Goal: Task Accomplishment & Management: Use online tool/utility

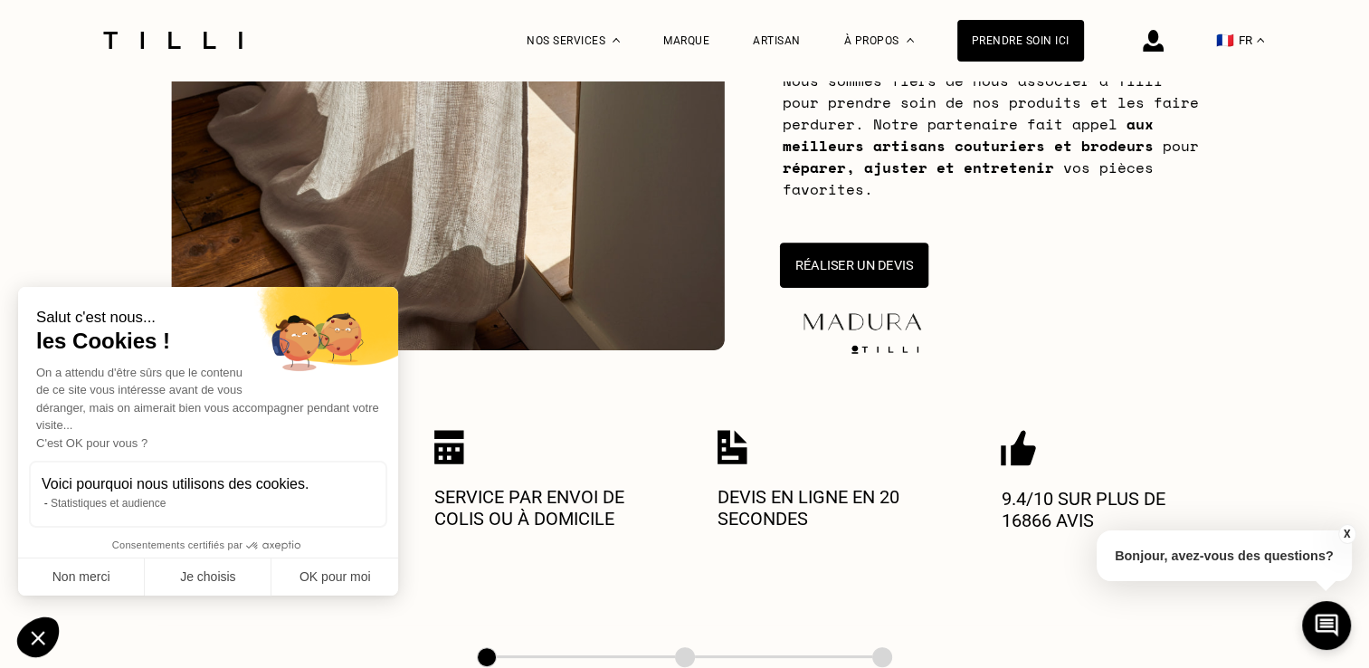
scroll to position [327, 0]
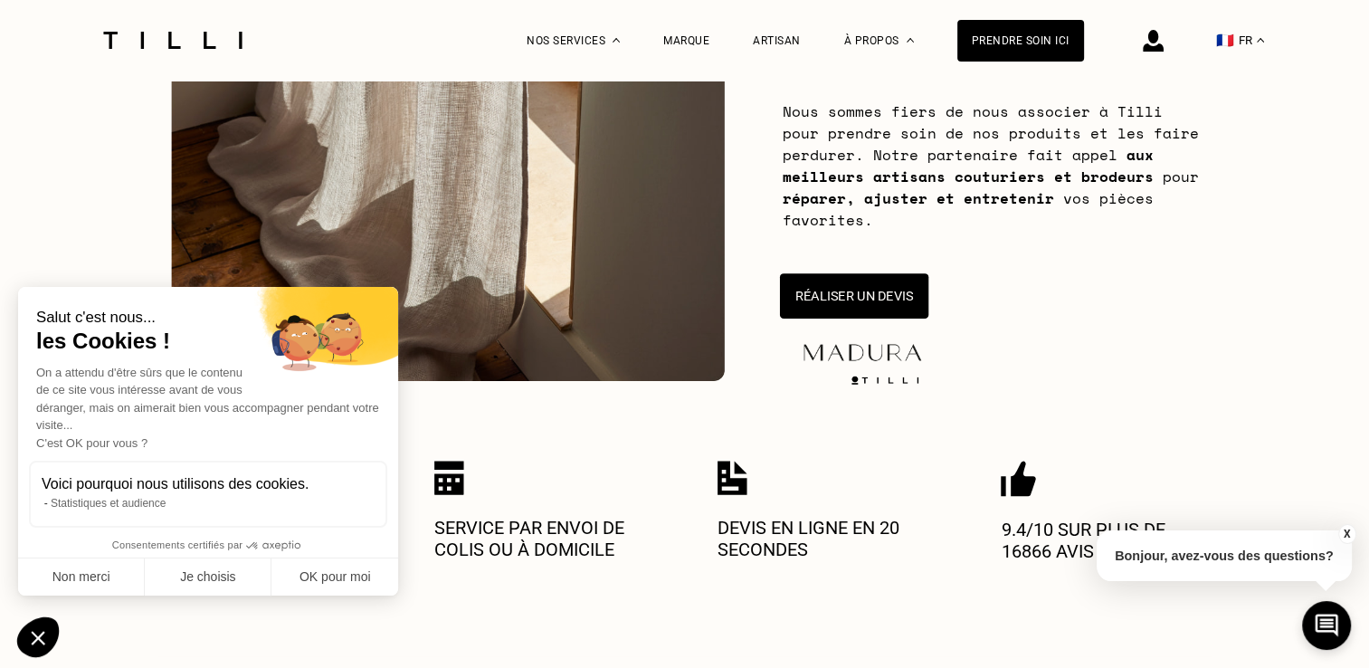
click at [921, 299] on button "Réaliser un devis" at bounding box center [853, 295] width 148 height 45
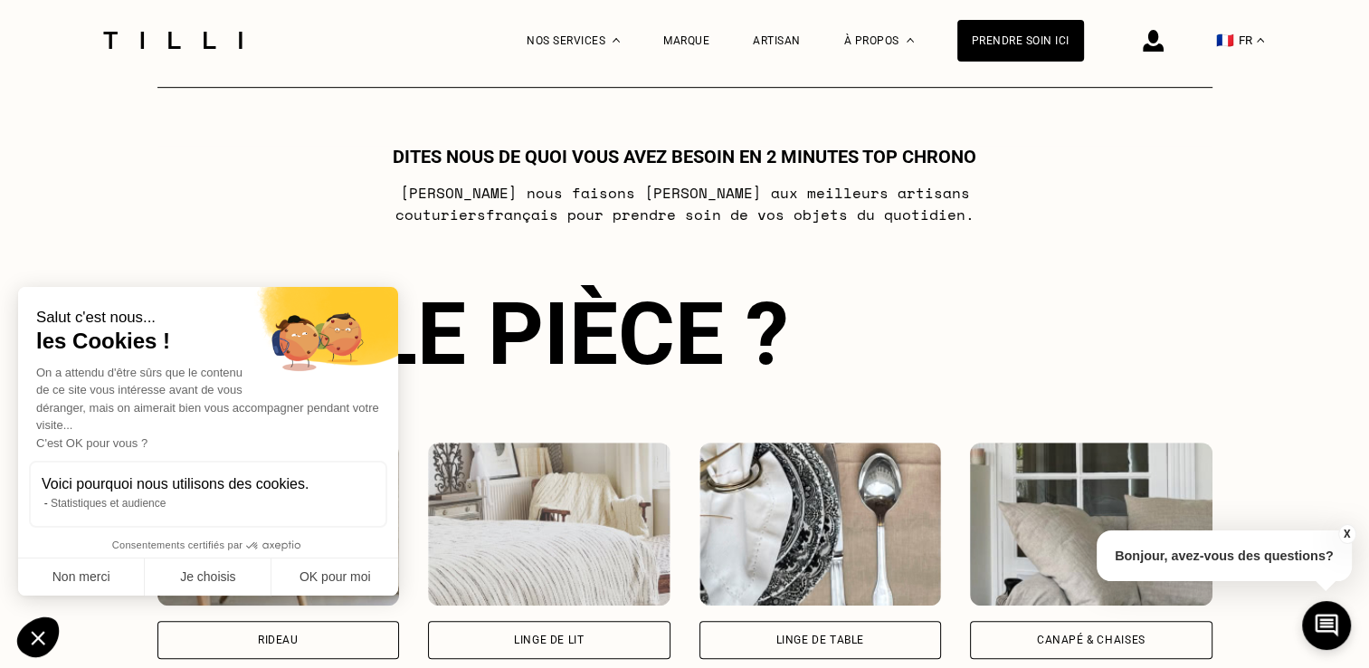
scroll to position [984, 0]
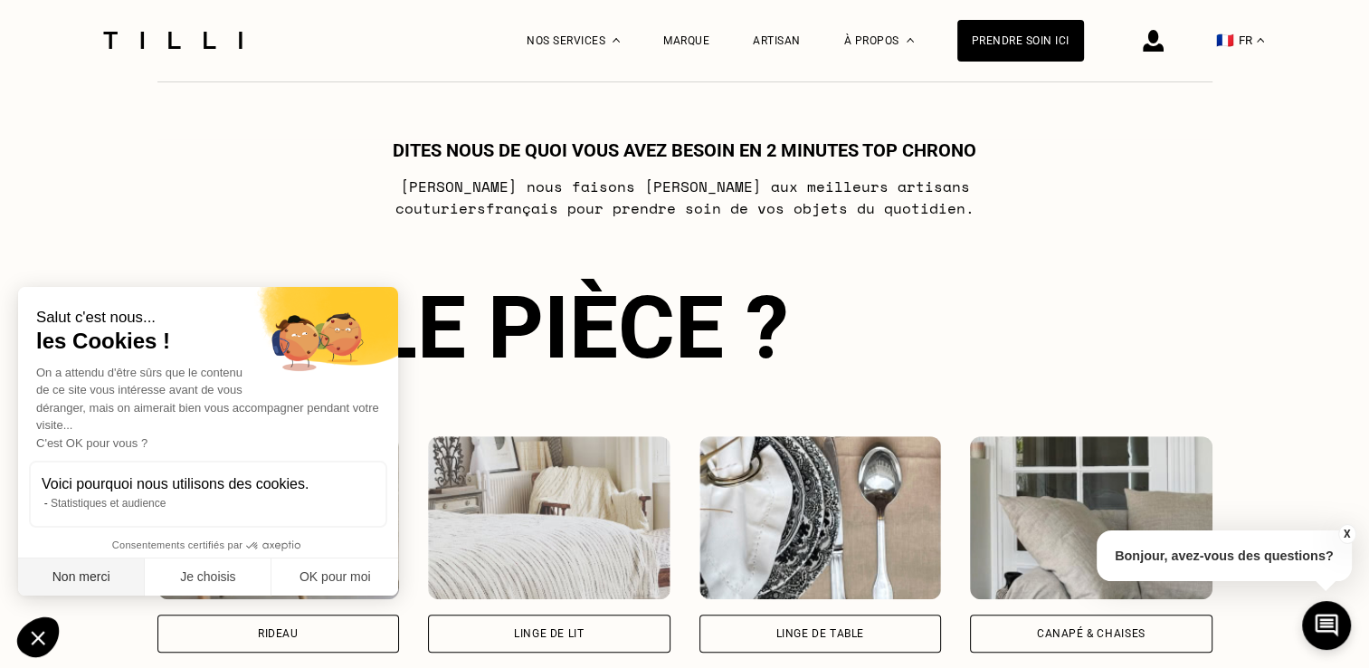
click at [94, 577] on button "Non merci" at bounding box center [81, 577] width 127 height 38
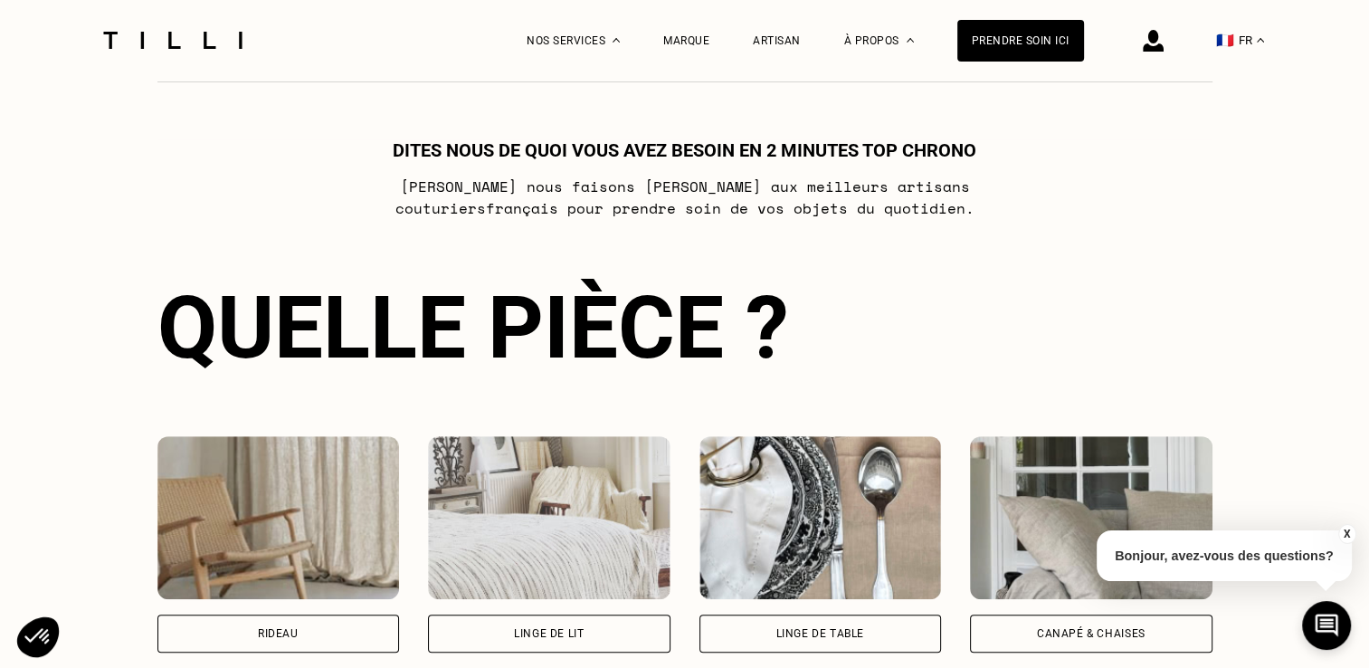
click at [271, 648] on div "Rideau" at bounding box center [278, 633] width 242 height 38
select select "FR"
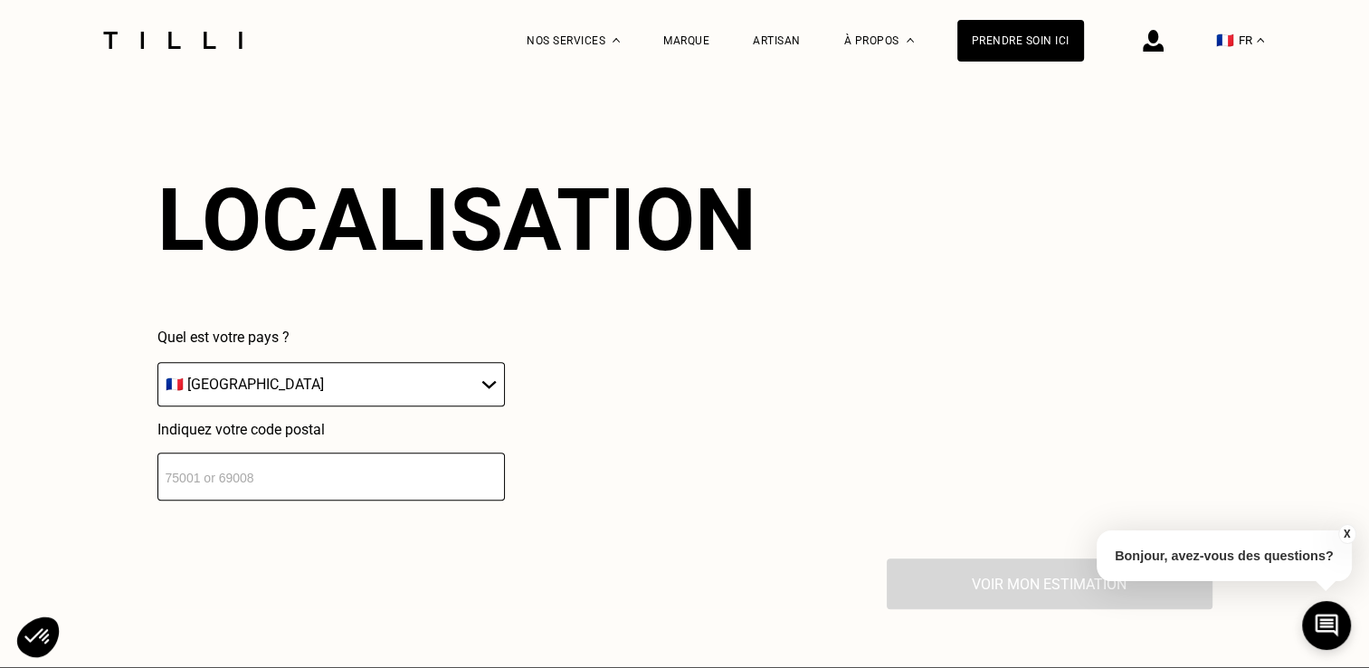
scroll to position [1584, 0]
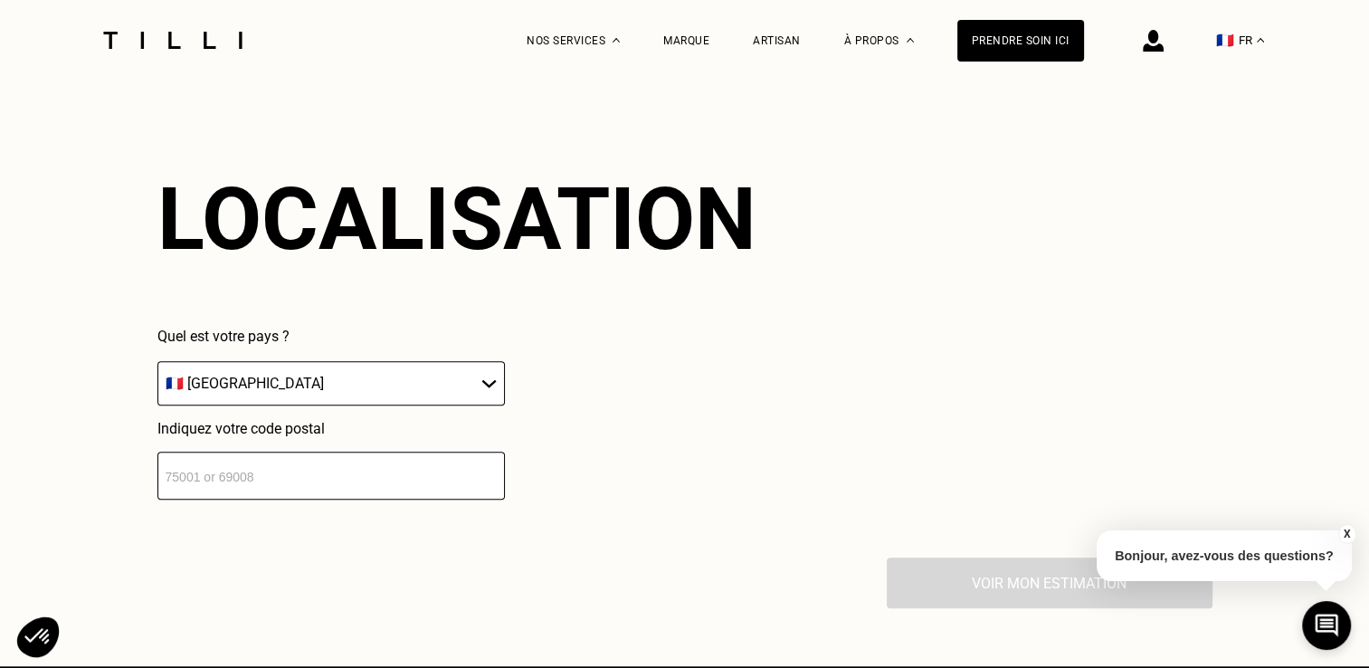
click at [308, 483] on input "number" at bounding box center [330, 475] width 347 height 48
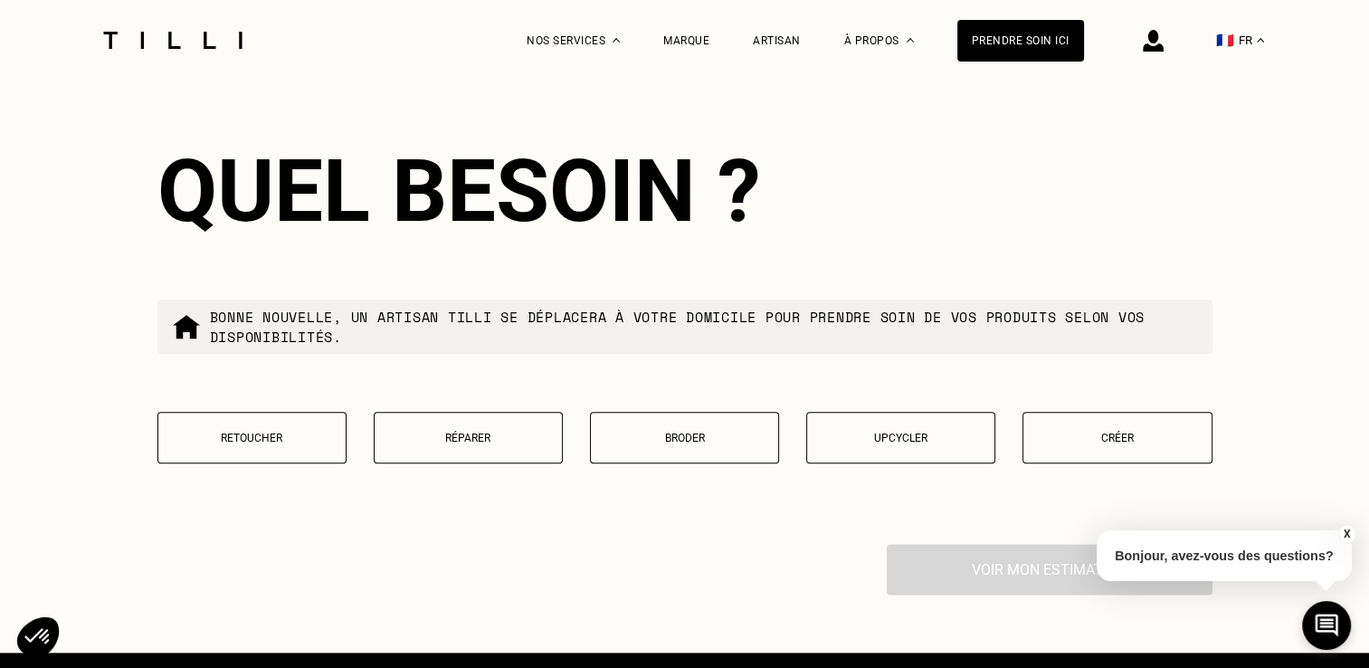
scroll to position [2060, 0]
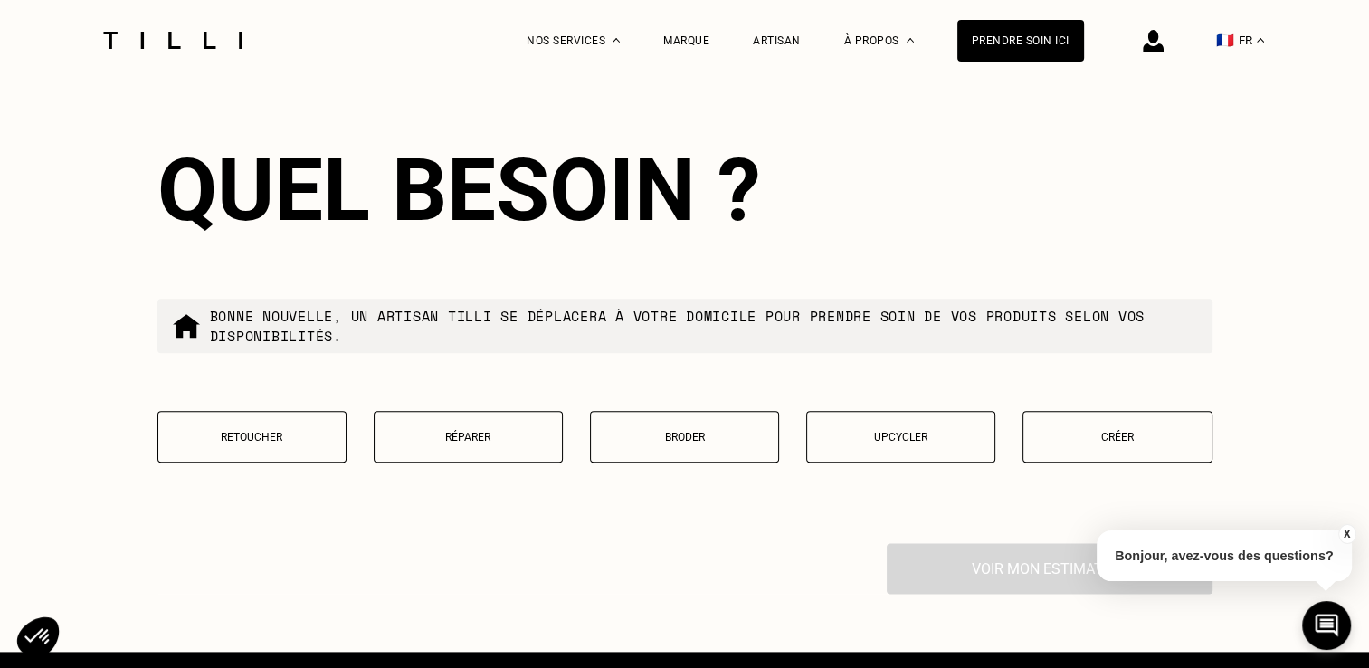
type input "64500"
click at [246, 430] on button "Retoucher" at bounding box center [251, 437] width 189 height 52
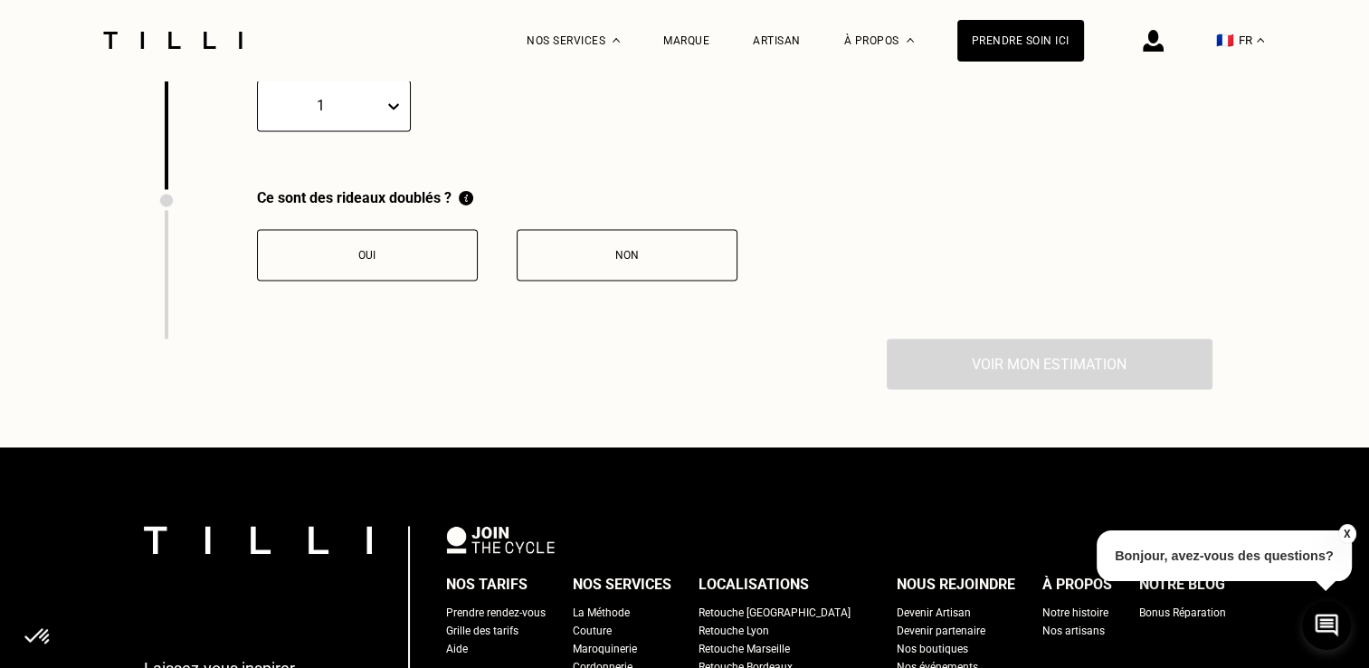
scroll to position [2569, 0]
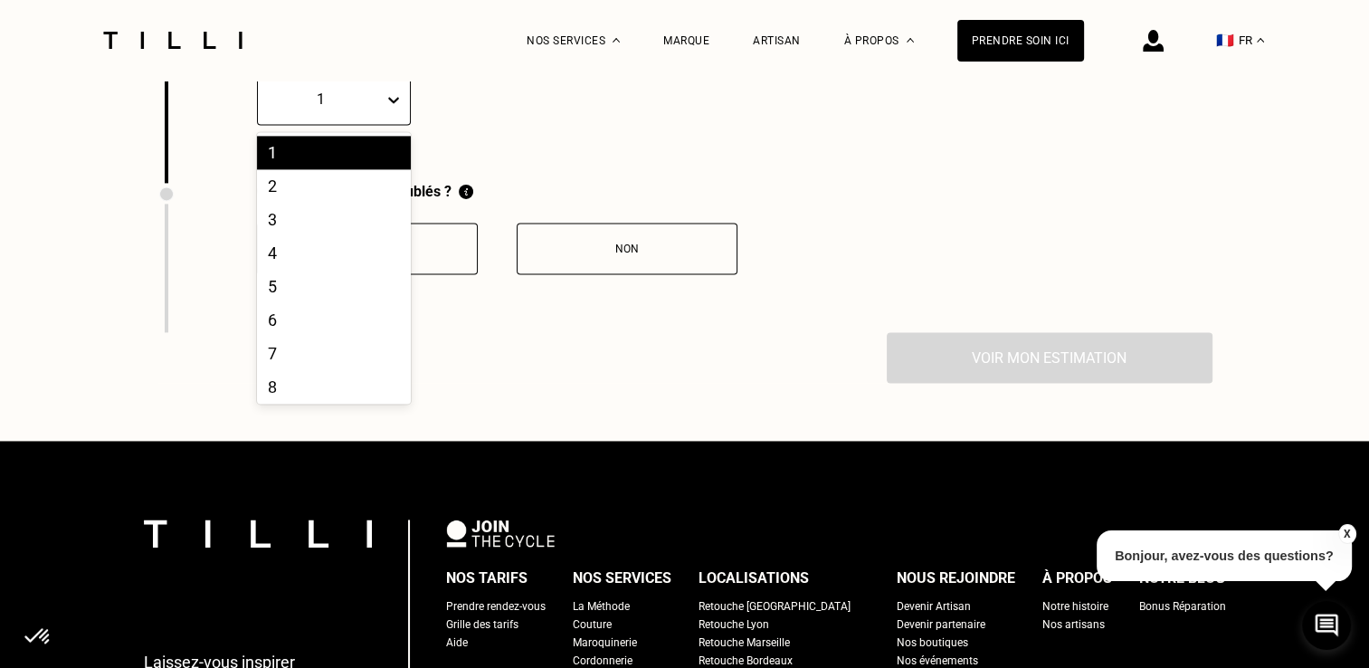
click at [374, 125] on div "1" at bounding box center [334, 99] width 154 height 52
click at [333, 203] on div "2" at bounding box center [334, 185] width 154 height 33
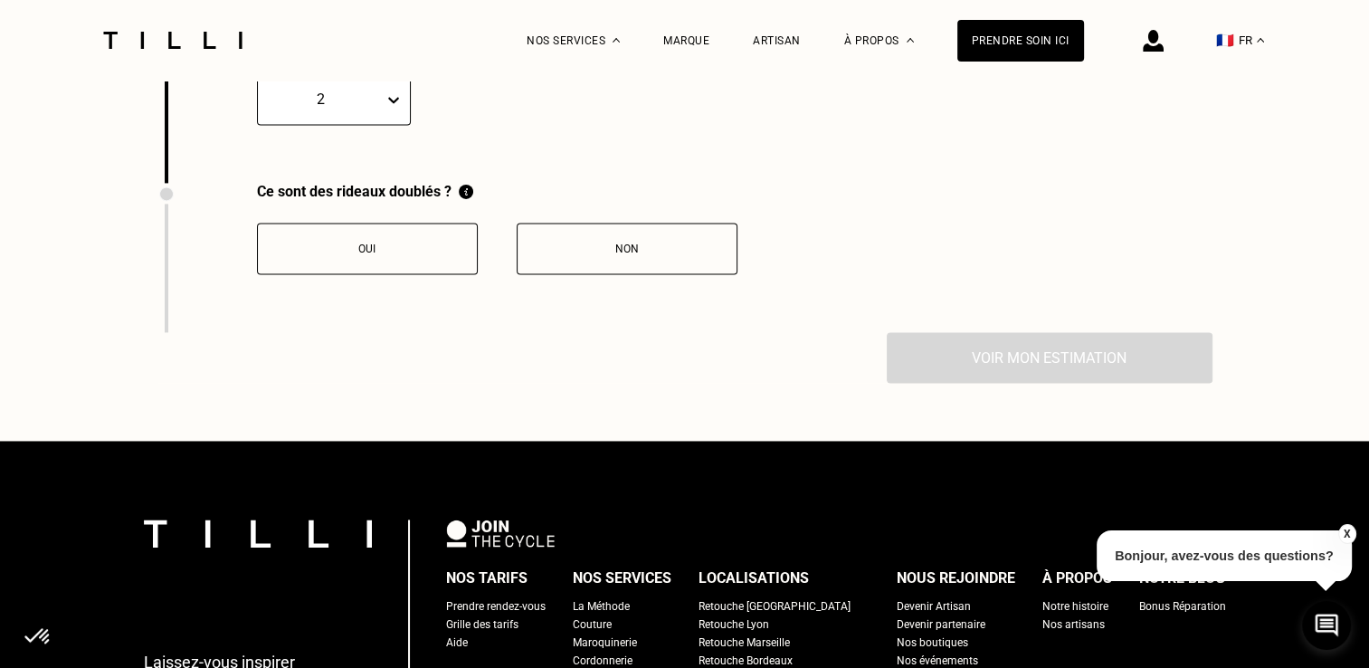
click at [555, 274] on button "Non" at bounding box center [627, 249] width 221 height 52
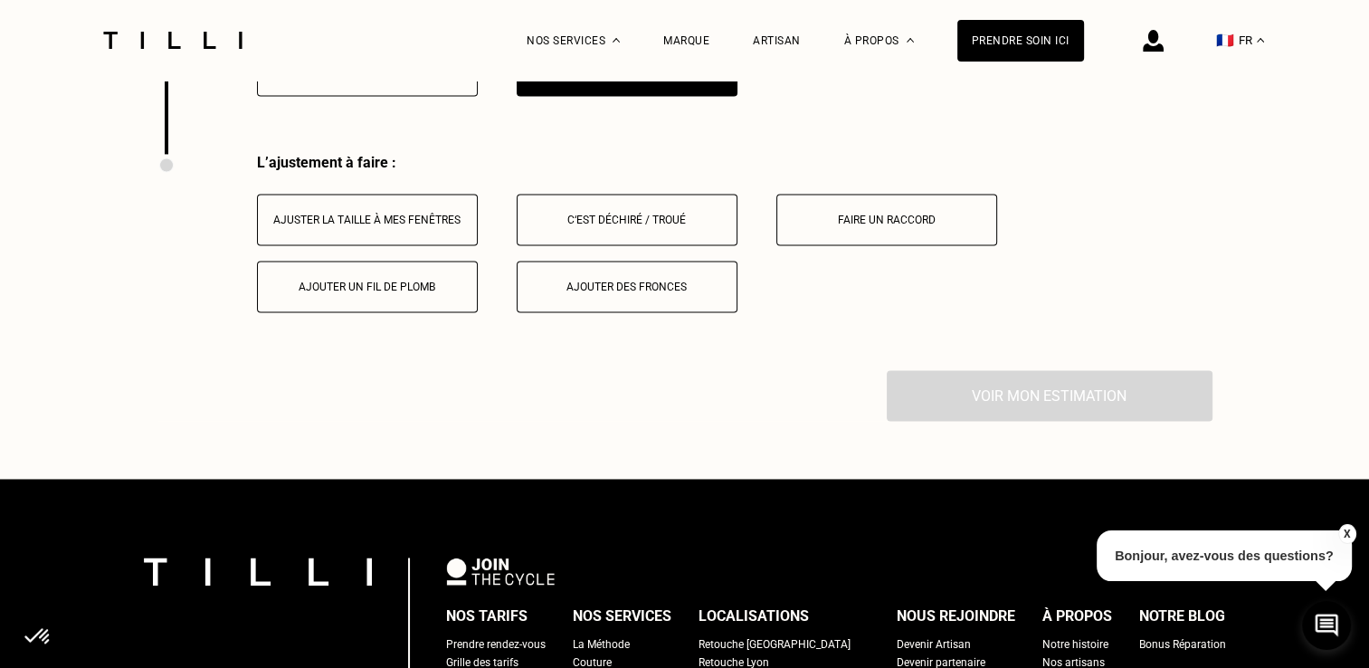
scroll to position [2797, 0]
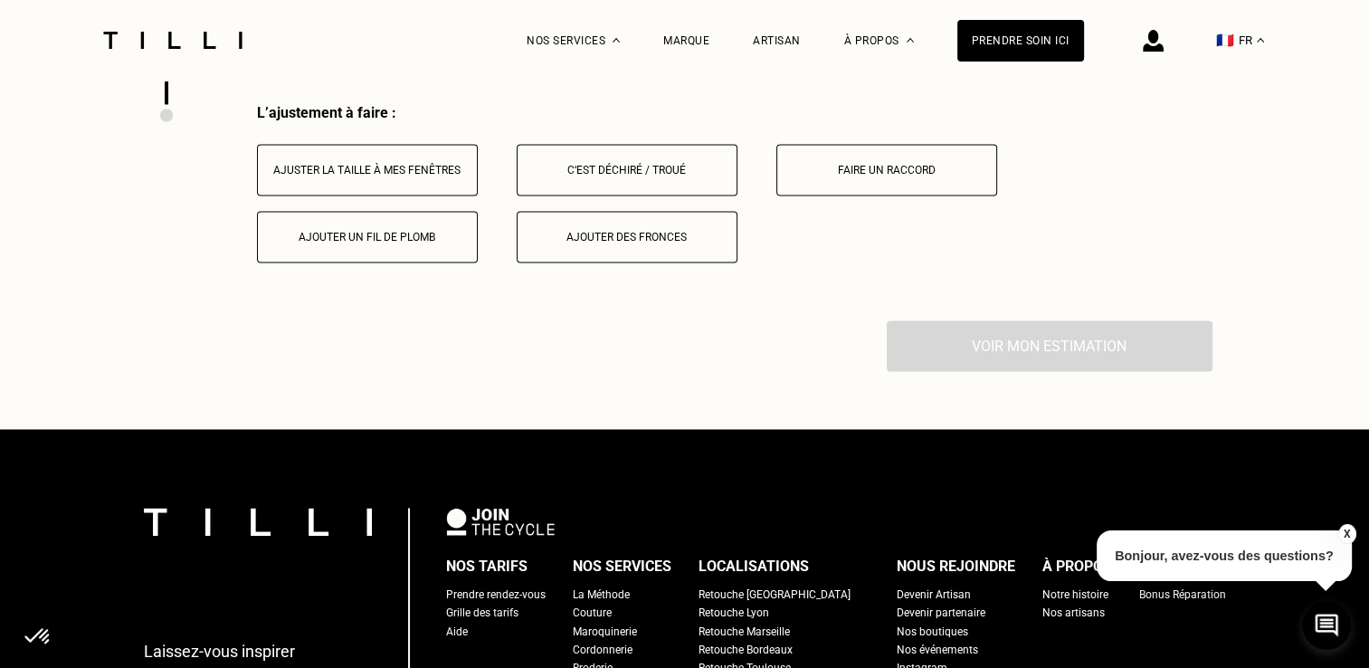
click at [434, 187] on button "Ajuster la taille à mes fenêtres" at bounding box center [367, 170] width 221 height 52
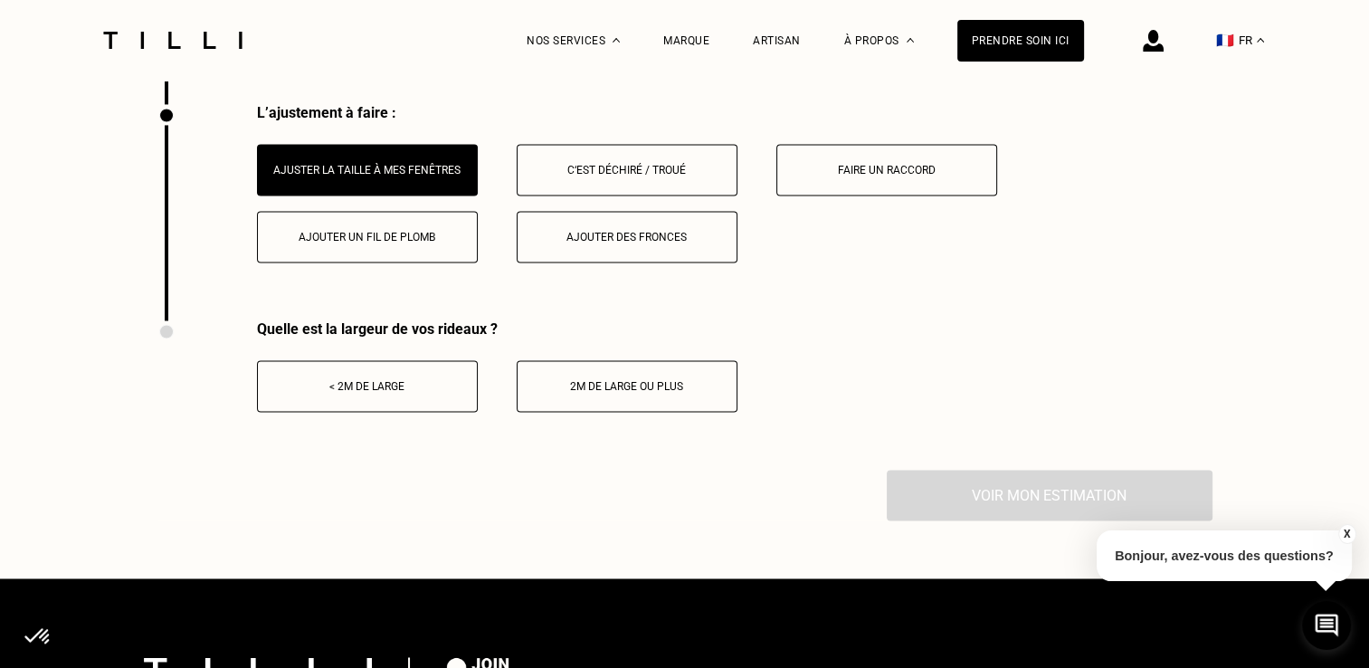
click at [595, 386] on button "2m de large ou plus" at bounding box center [627, 386] width 221 height 52
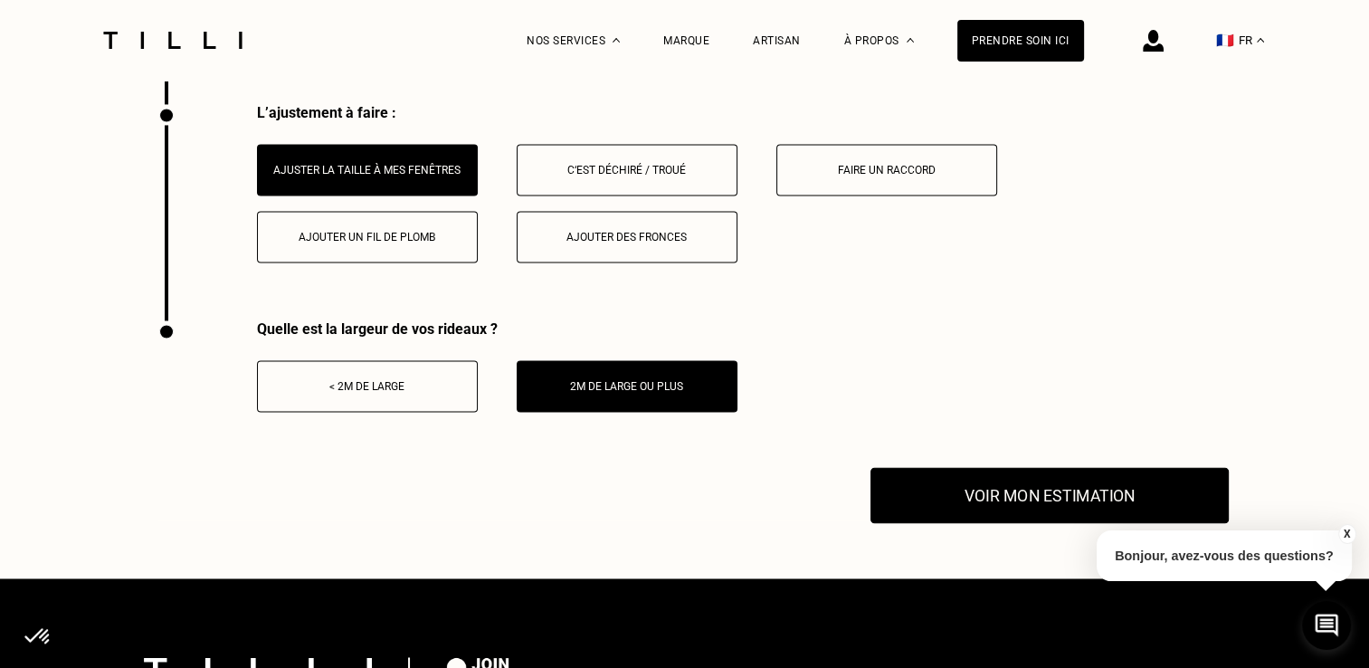
click at [982, 505] on button "Voir mon estimation" at bounding box center [1049, 495] width 358 height 56
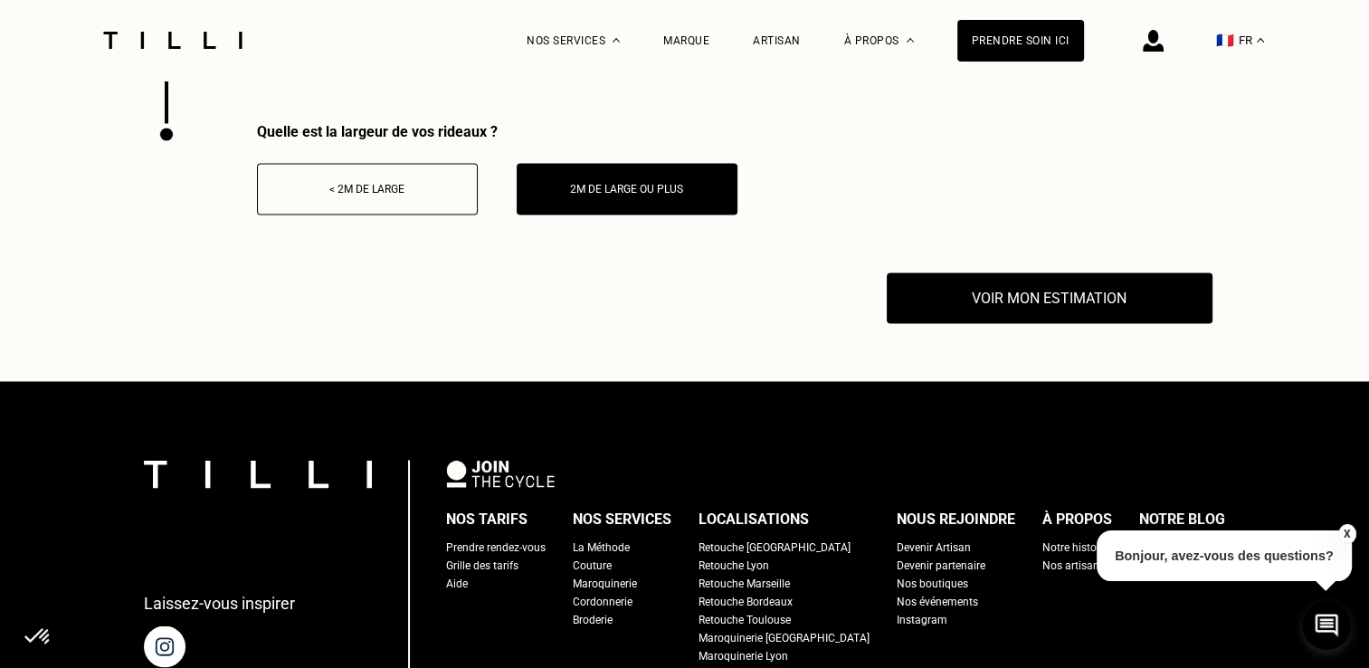
scroll to position [2992, 0]
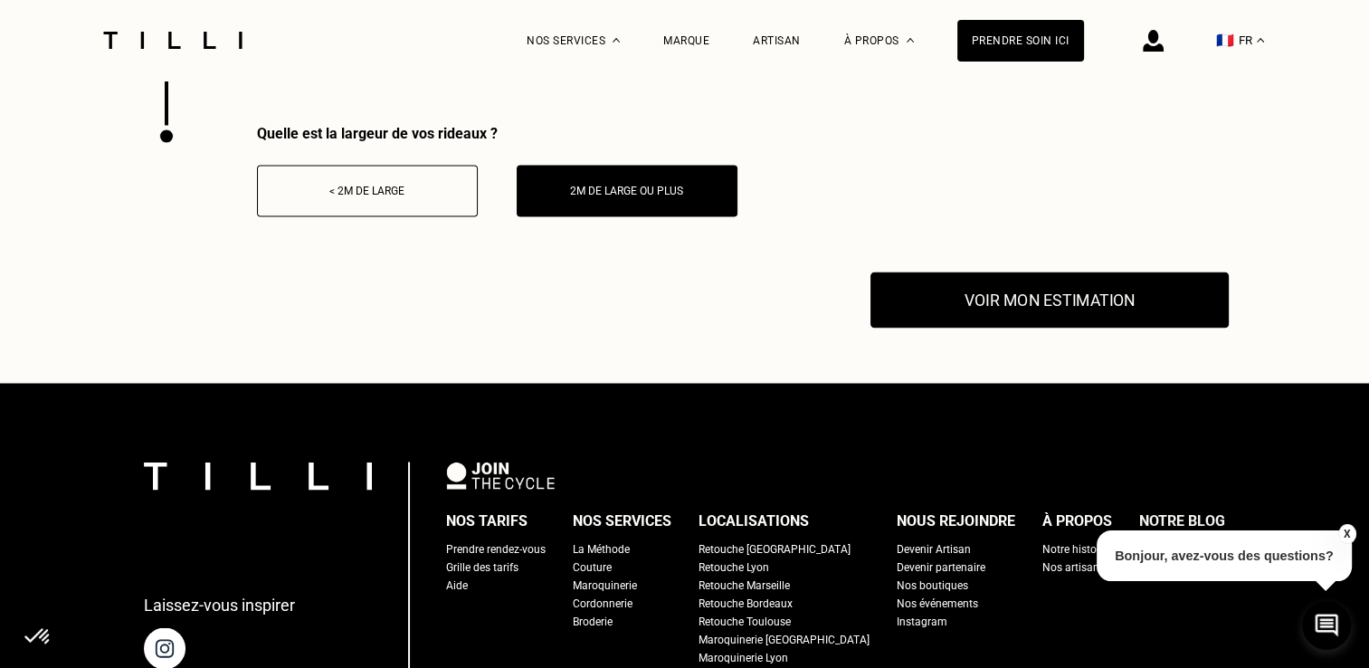
click at [1101, 296] on button "Voir mon estimation" at bounding box center [1049, 299] width 358 height 56
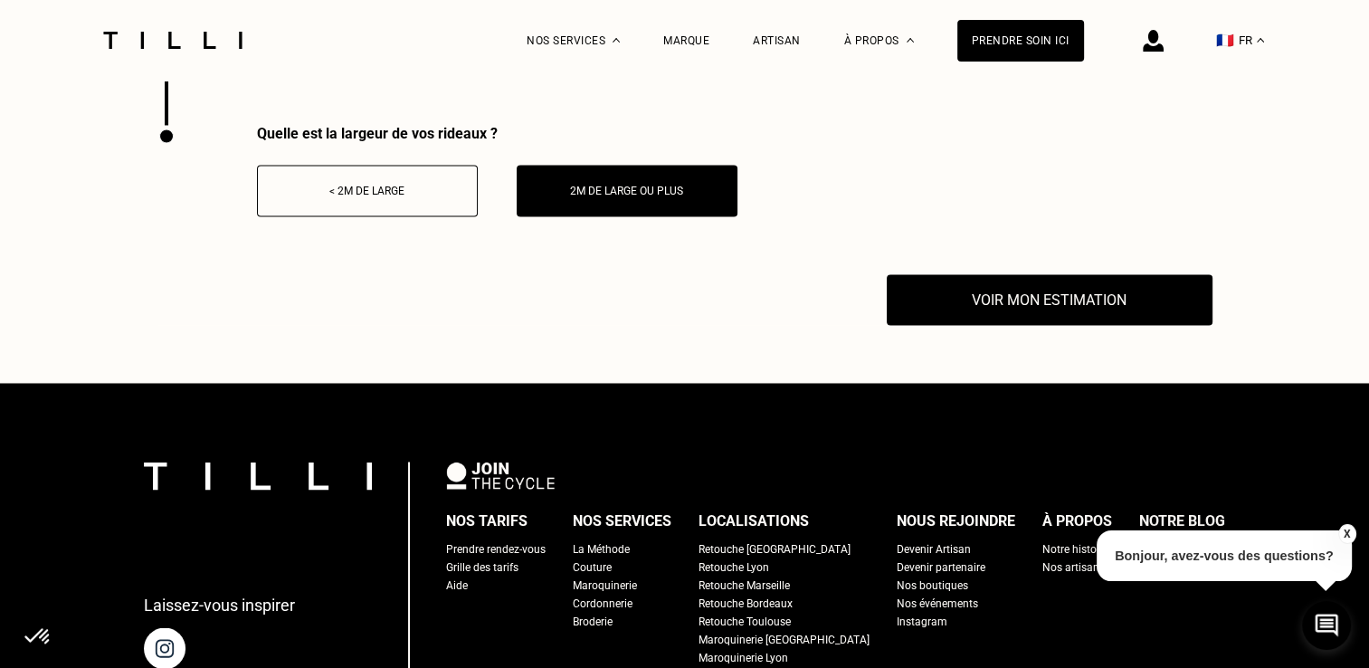
click at [1342, 529] on button "X" at bounding box center [1346, 534] width 18 height 20
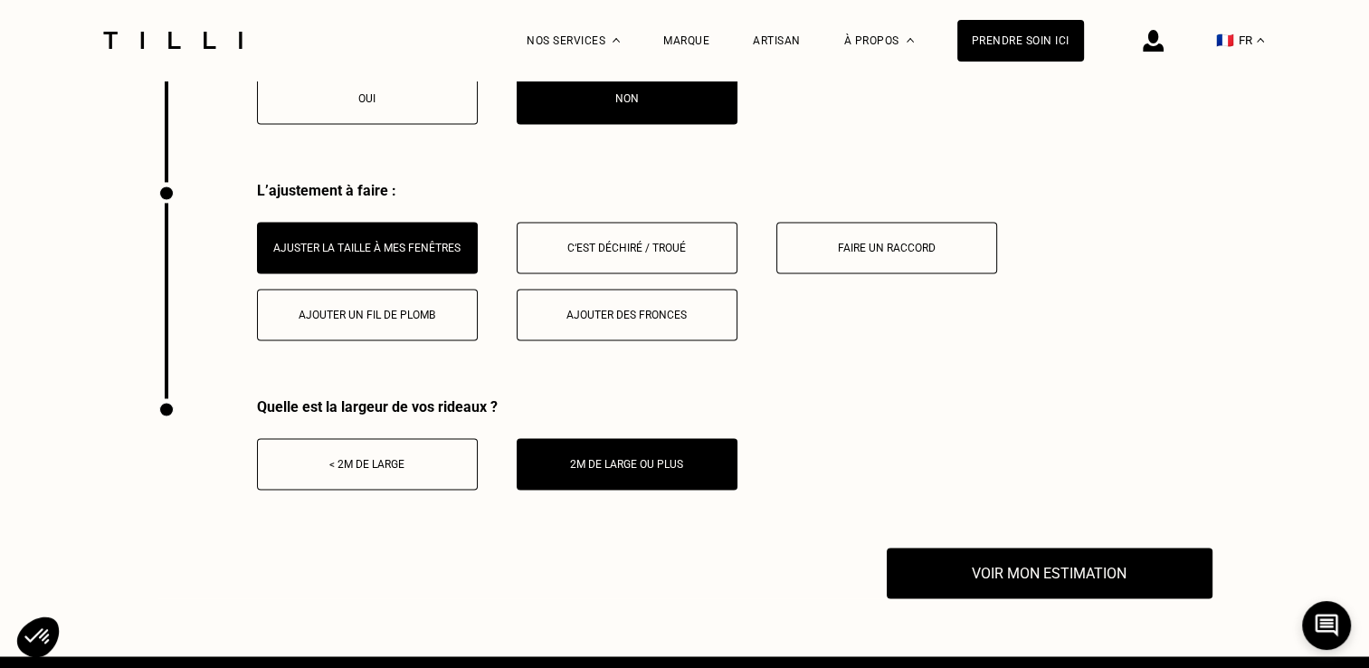
scroll to position [2725, 0]
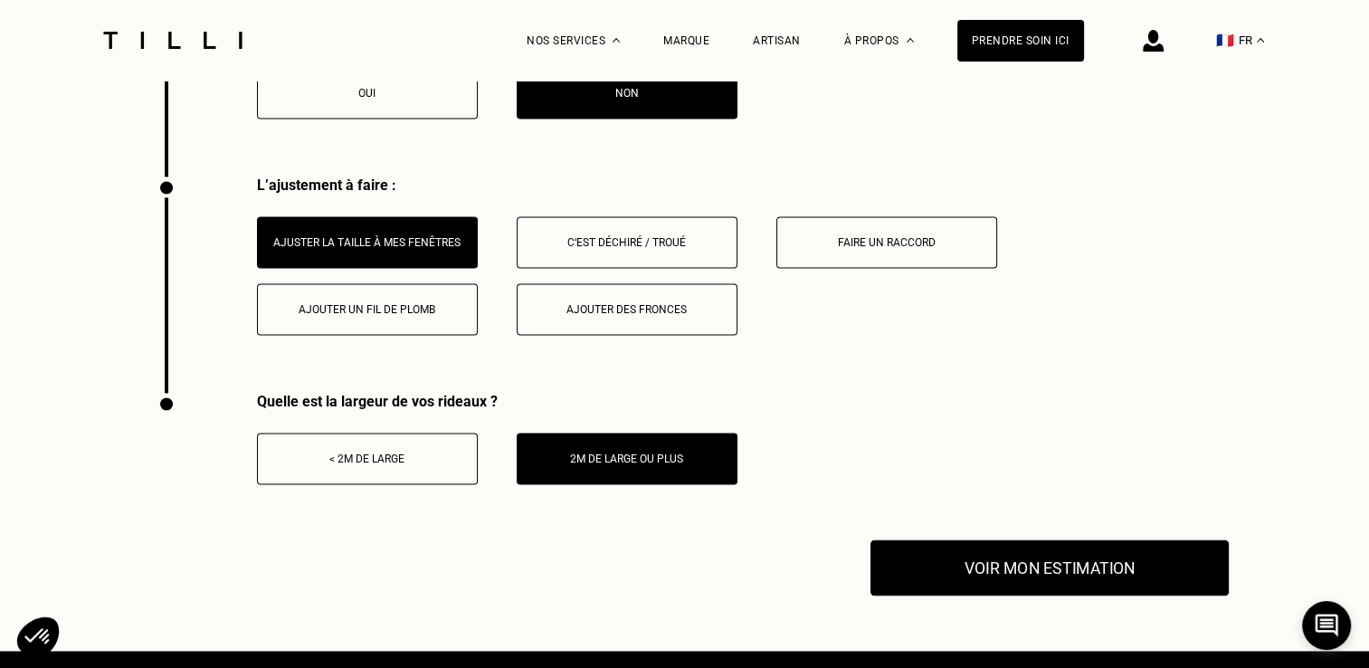
click at [1104, 583] on button "Voir mon estimation" at bounding box center [1049, 567] width 358 height 56
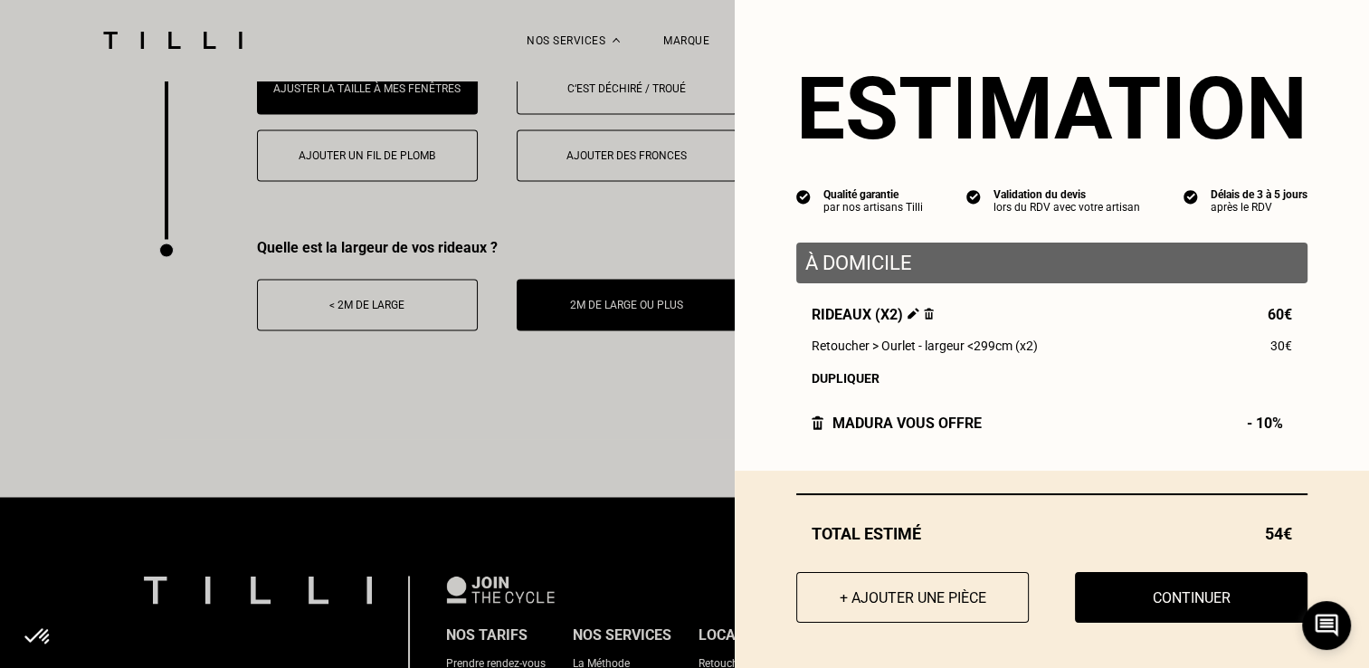
scroll to position [2879, 0]
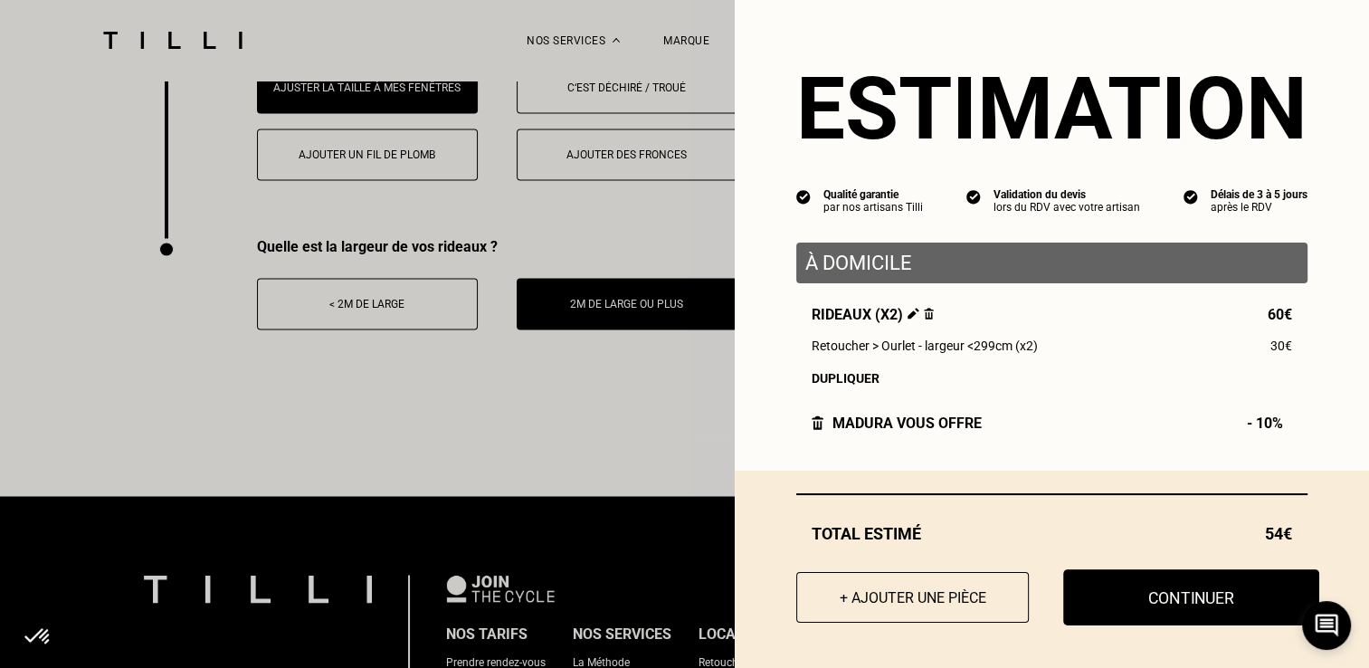
click at [1126, 601] on button "Continuer" at bounding box center [1191, 597] width 256 height 56
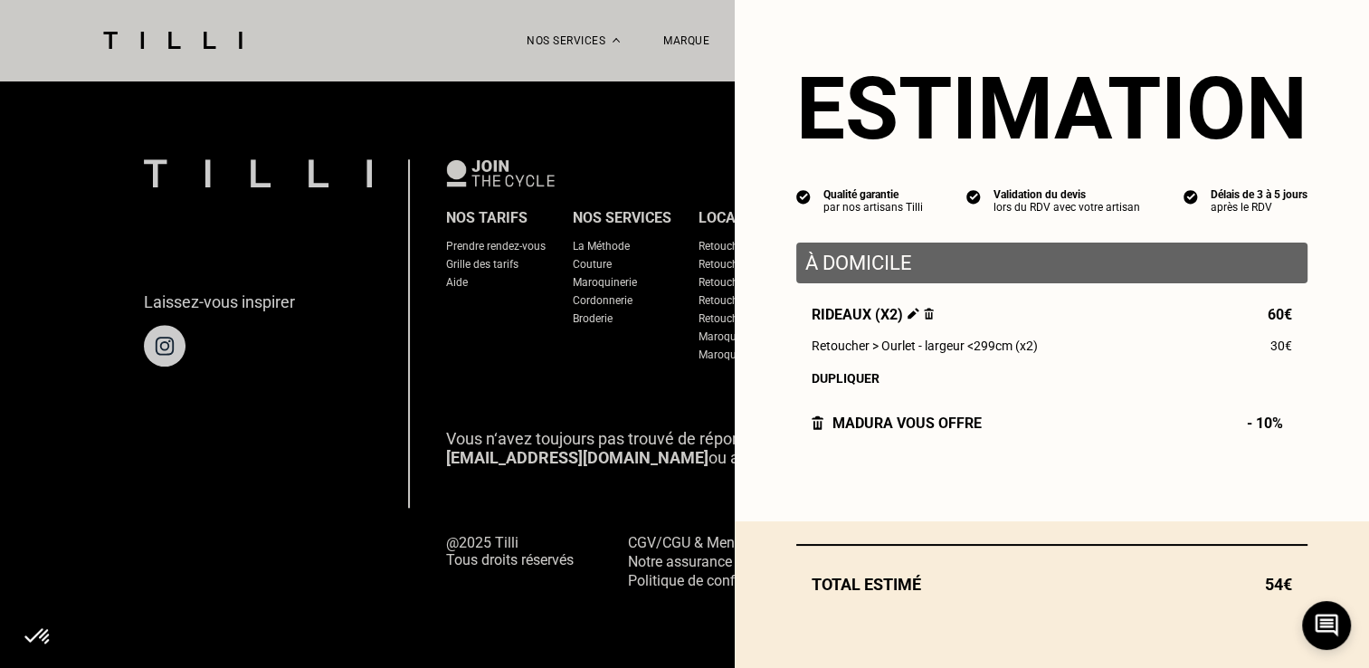
scroll to position [1724, 0]
select select "FR"
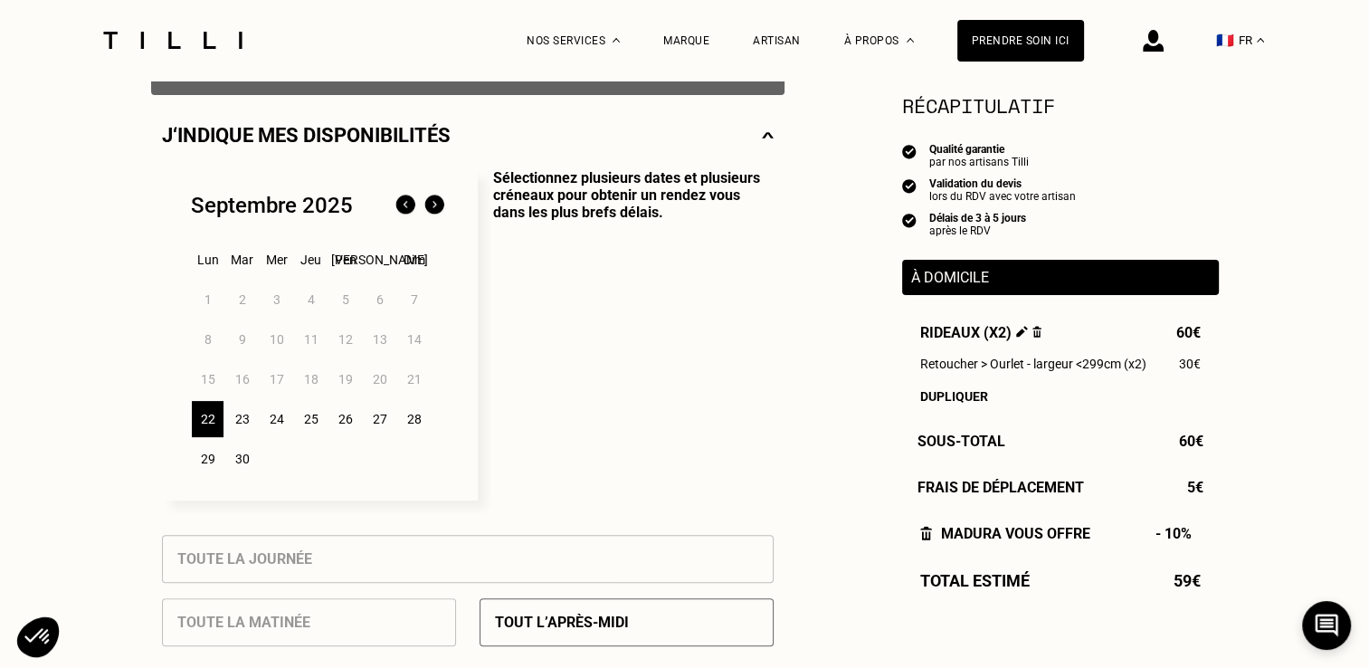
scroll to position [386, 0]
click at [434, 201] on img at bounding box center [434, 206] width 29 height 29
click at [384, 346] on div "11" at bounding box center [380, 340] width 32 height 36
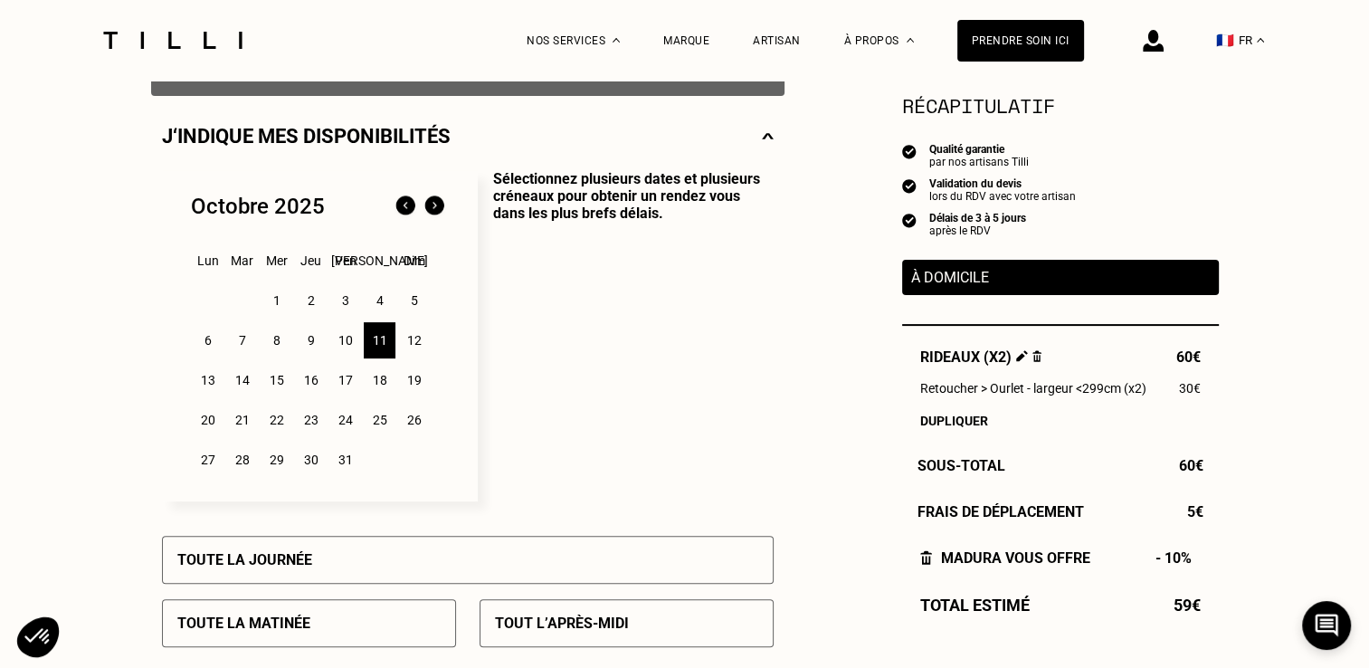
click at [206, 391] on div "13" at bounding box center [208, 380] width 32 height 36
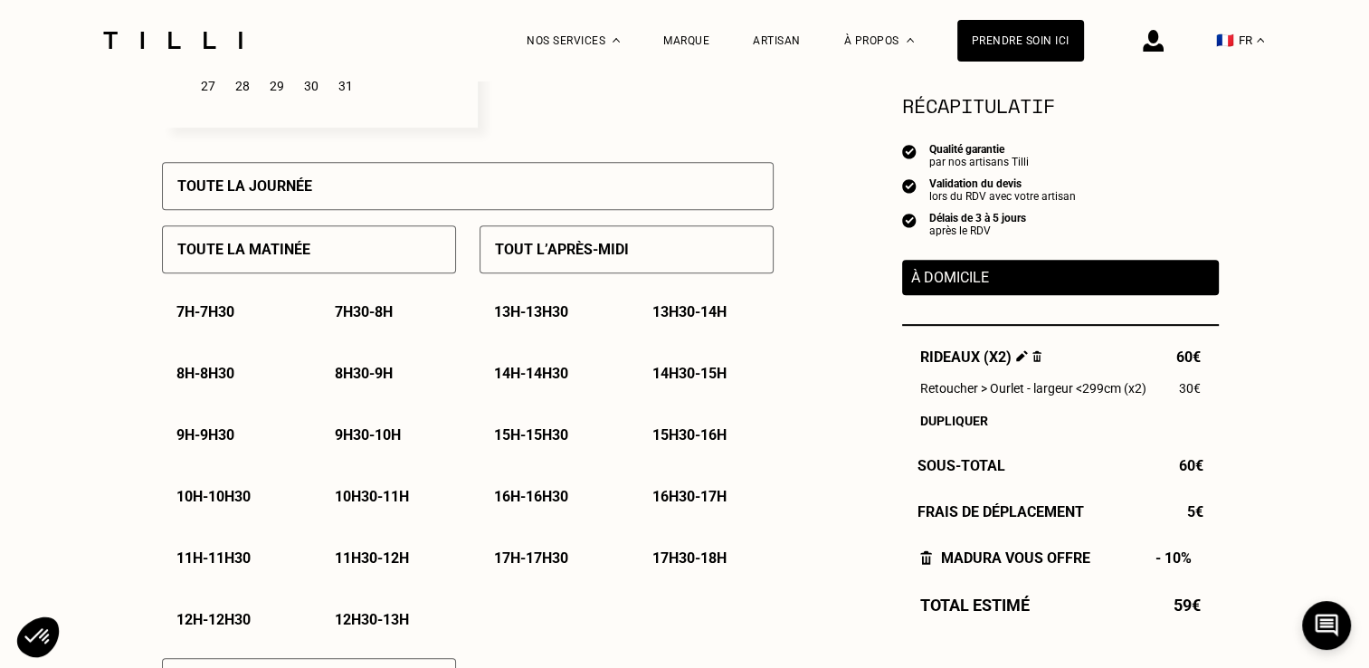
scroll to position [760, 0]
click at [370, 637] on div "12h30 - 13h" at bounding box center [388, 619] width 136 height 46
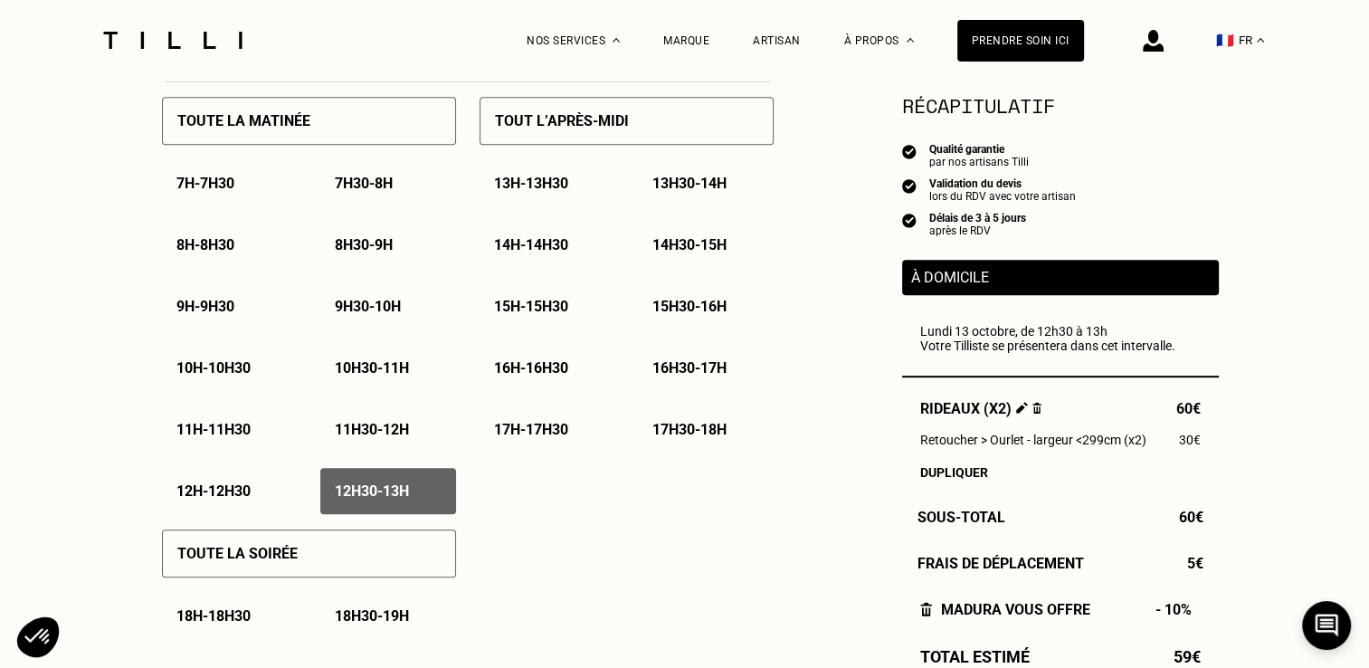
scroll to position [887, 0]
